Goal: Information Seeking & Learning: Learn about a topic

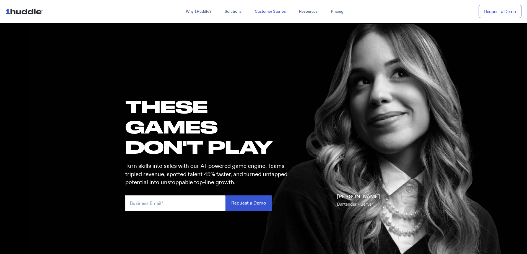
click at [271, 10] on link "Customer Stories" at bounding box center [270, 12] width 44 height 10
